Goal: Information Seeking & Learning: Learn about a topic

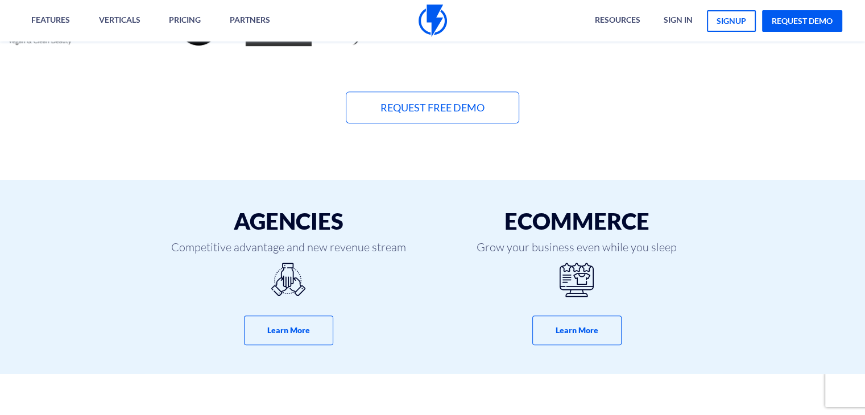
scroll to position [626, 0]
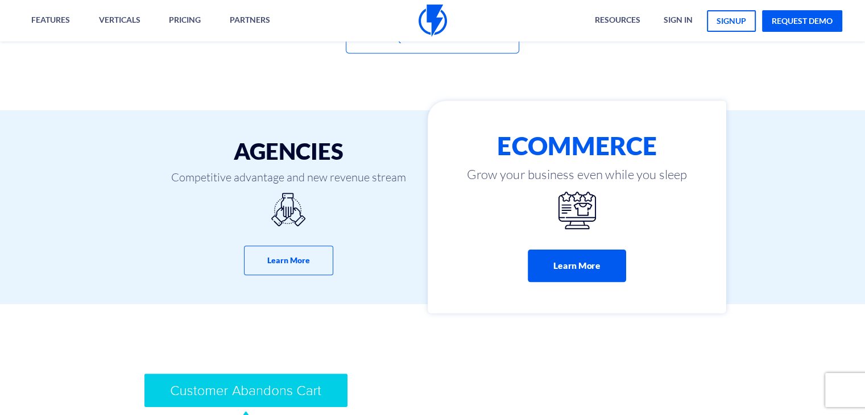
click at [611, 274] on button "Learn More" at bounding box center [577, 266] width 98 height 32
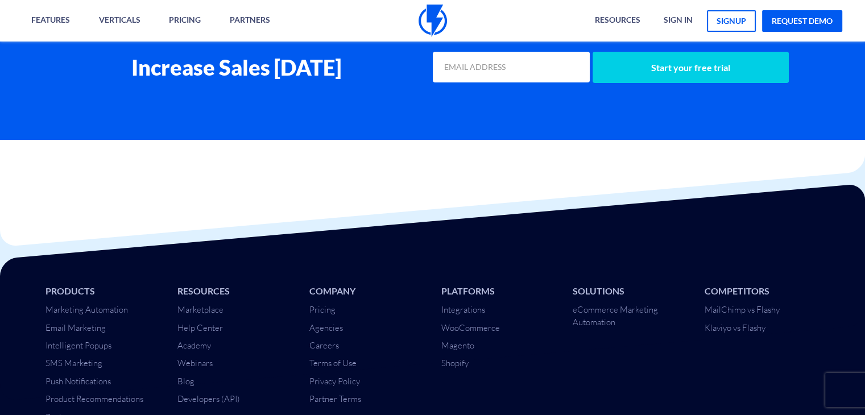
scroll to position [4720, 0]
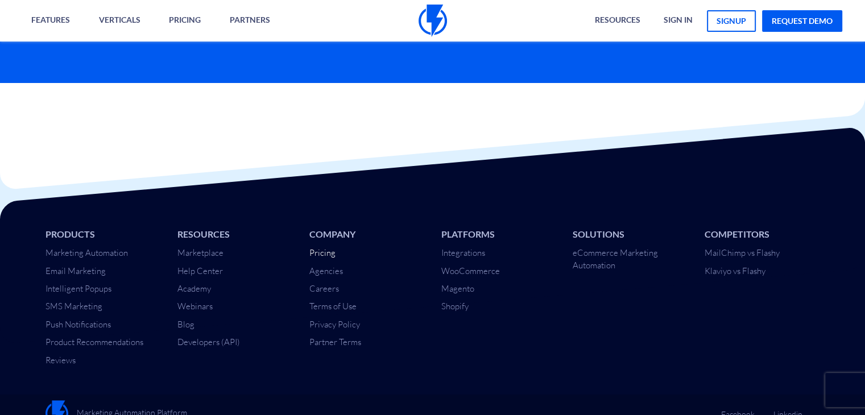
click at [321, 254] on link "Pricing" at bounding box center [322, 252] width 26 height 11
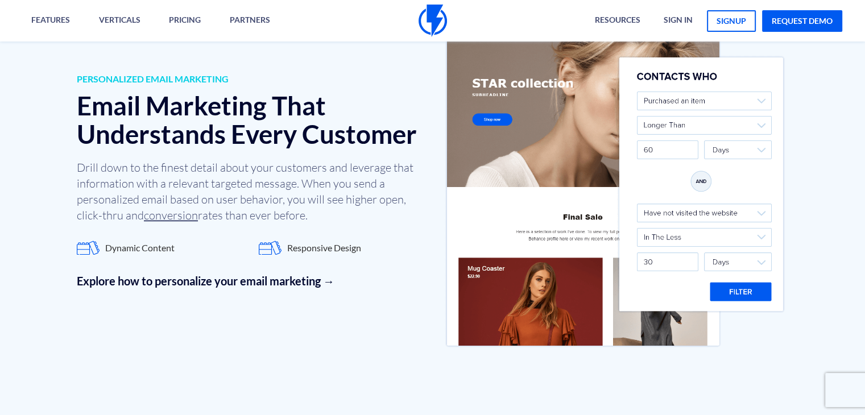
scroll to position [3999, 0]
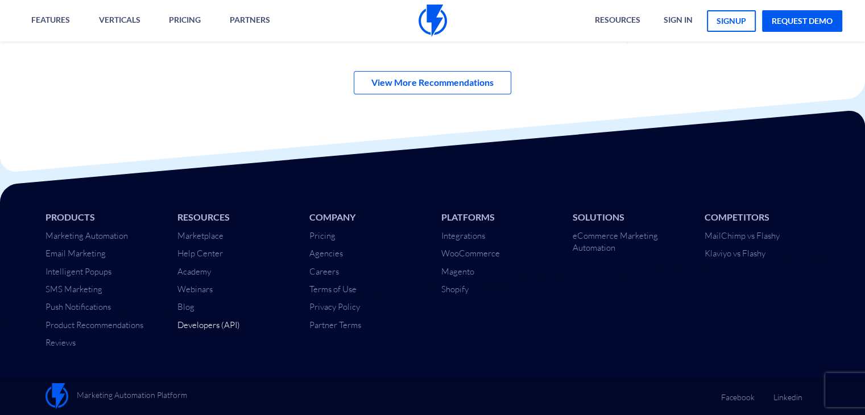
click at [214, 326] on link "Developers (API)" at bounding box center [208, 325] width 63 height 11
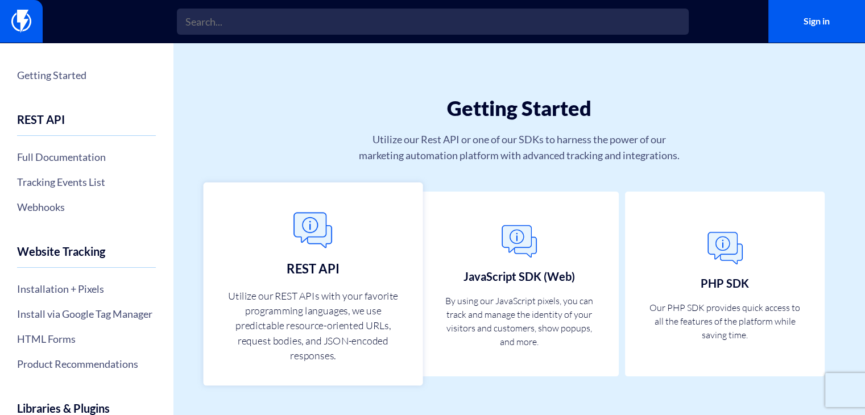
scroll to position [21, 0]
